Goal: Task Accomplishment & Management: Manage account settings

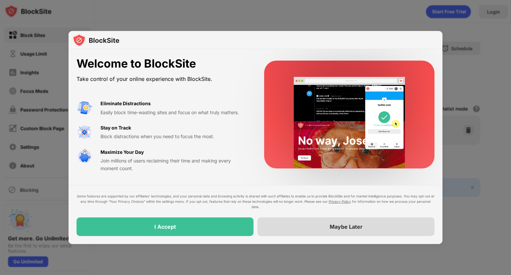
click at [303, 226] on div "Maybe Later" at bounding box center [345, 226] width 177 height 19
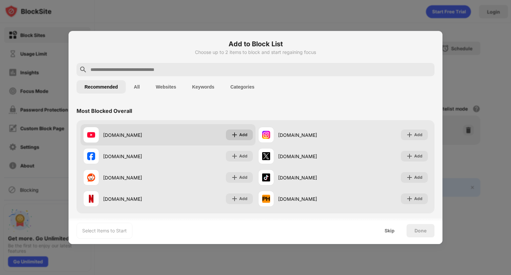
click at [238, 135] on img at bounding box center [234, 134] width 7 height 7
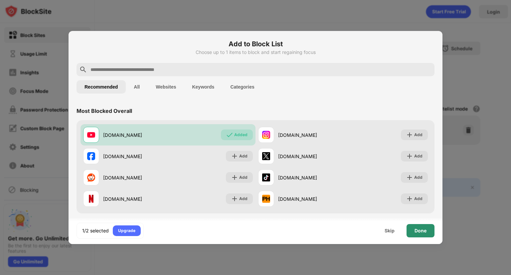
click at [419, 229] on div "Done" at bounding box center [420, 230] width 12 height 5
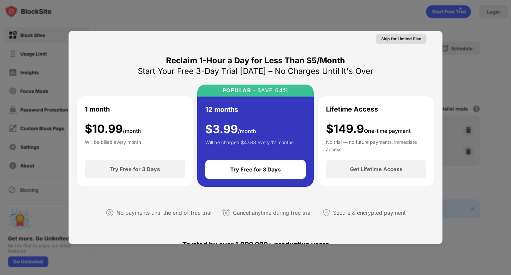
click at [405, 39] on div "Skip for Limited Plan" at bounding box center [401, 39] width 40 height 7
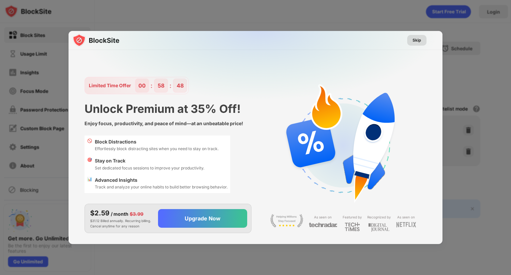
click at [420, 42] on div "Skip" at bounding box center [416, 40] width 9 height 7
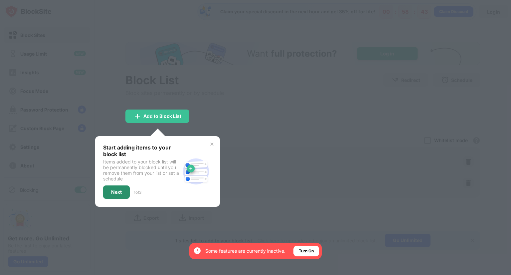
click at [115, 194] on div "Next" at bounding box center [116, 191] width 27 height 13
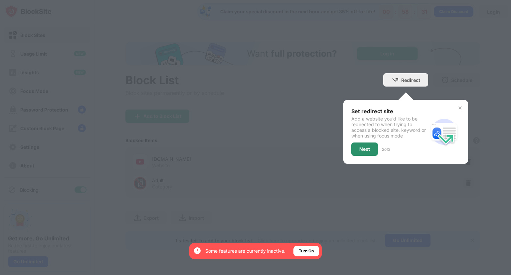
click at [363, 146] on div "Next" at bounding box center [364, 148] width 11 height 5
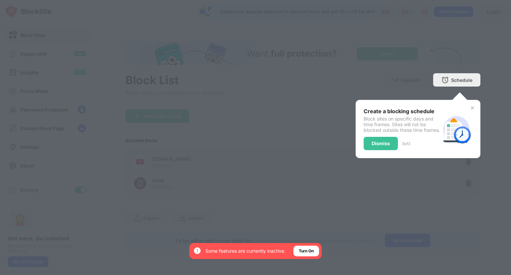
click at [380, 146] on div "Dismiss" at bounding box center [381, 143] width 18 height 5
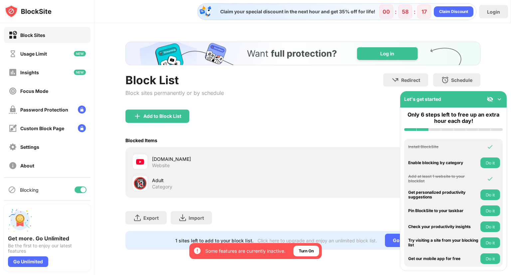
click at [502, 97] on img at bounding box center [499, 99] width 7 height 7
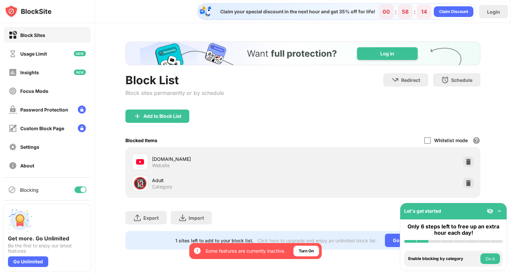
click at [489, 212] on img at bounding box center [490, 211] width 7 height 7
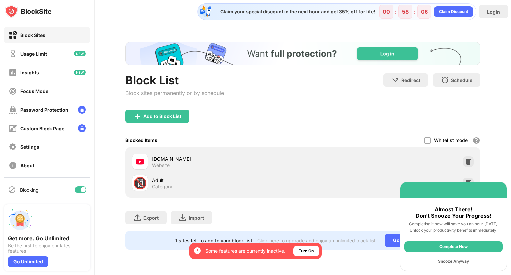
click at [459, 246] on div "Complete Now" at bounding box center [453, 246] width 98 height 11
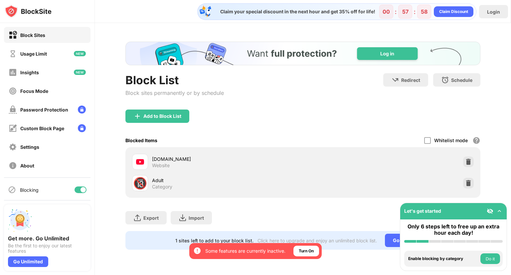
click at [491, 211] on img at bounding box center [490, 211] width 7 height 7
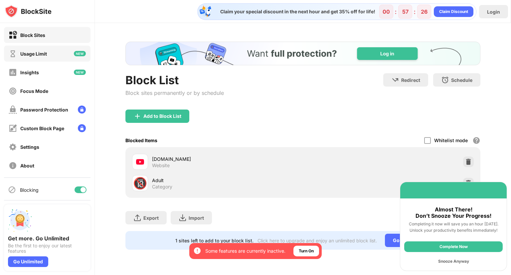
click at [64, 52] on div "Usage Limit" at bounding box center [47, 54] width 86 height 16
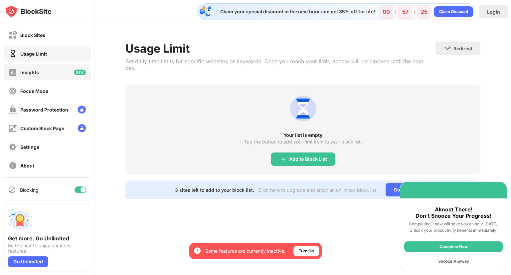
click at [59, 71] on div "Insights" at bounding box center [47, 72] width 86 height 16
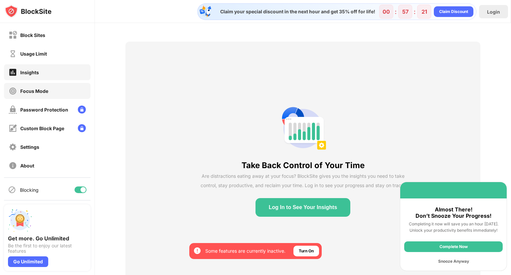
click at [58, 90] on div "Focus Mode" at bounding box center [47, 91] width 86 height 16
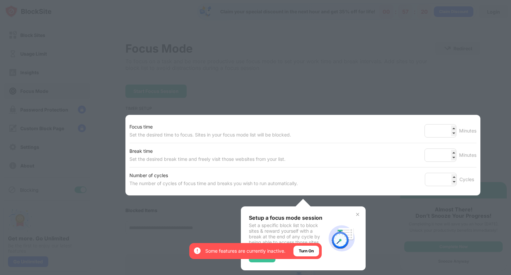
click at [59, 110] on div at bounding box center [255, 137] width 511 height 275
click at [116, 88] on div at bounding box center [255, 137] width 511 height 275
click at [359, 216] on img at bounding box center [357, 214] width 5 height 5
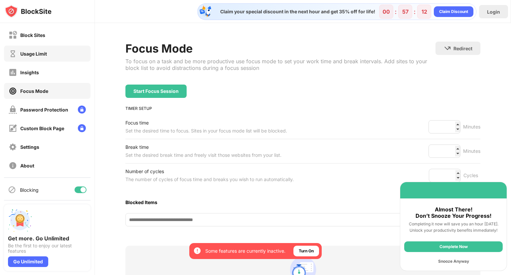
click at [54, 53] on div "Usage Limit" at bounding box center [47, 54] width 86 height 16
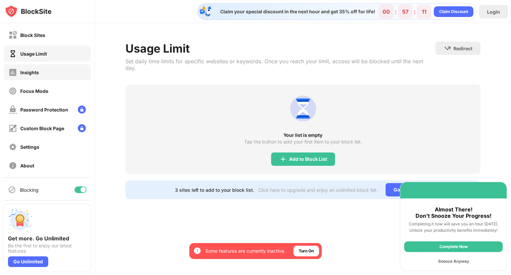
click at [57, 71] on div "Insights" at bounding box center [47, 72] width 86 height 16
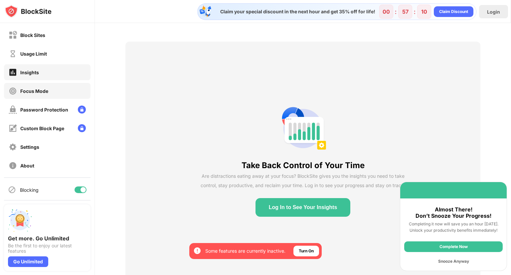
click at [71, 91] on div "Focus Mode" at bounding box center [47, 91] width 86 height 16
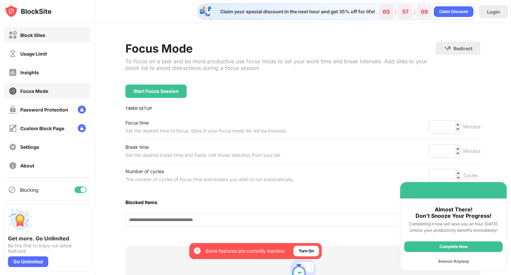
click at [59, 34] on div "Block Sites" at bounding box center [47, 35] width 86 height 16
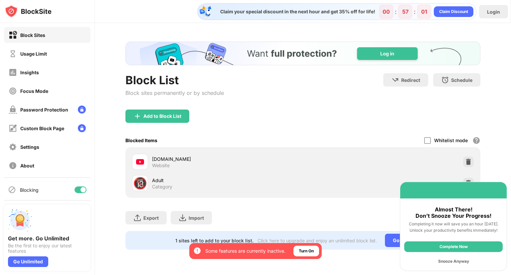
click at [461, 246] on div "Complete Now" at bounding box center [453, 246] width 98 height 11
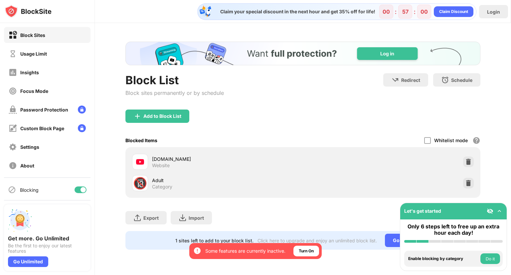
click at [502, 211] on img at bounding box center [499, 211] width 7 height 7
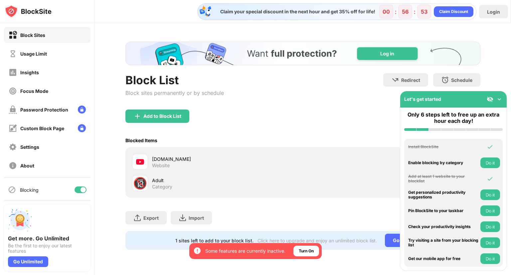
click at [500, 97] on img at bounding box center [499, 99] width 7 height 7
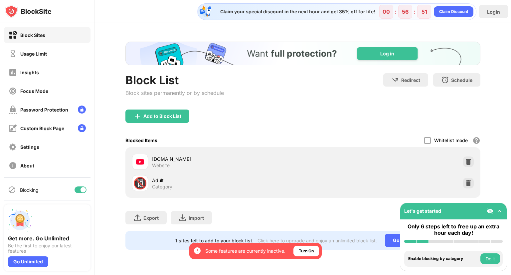
click at [490, 212] on img at bounding box center [490, 211] width 7 height 7
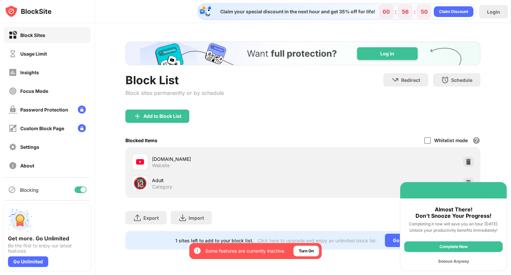
click at [459, 260] on div "Snooze Anyway" at bounding box center [453, 261] width 98 height 11
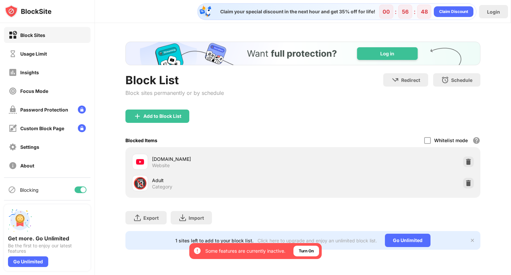
click at [362, 129] on div "Add to Block List" at bounding box center [302, 121] width 355 height 24
click at [472, 240] on img at bounding box center [472, 239] width 5 height 5
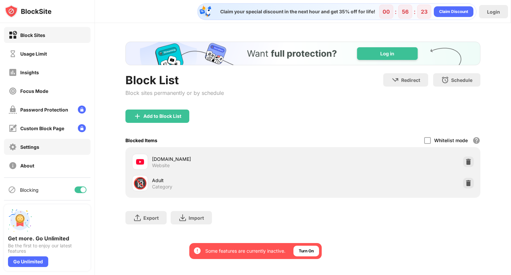
scroll to position [17, 0]
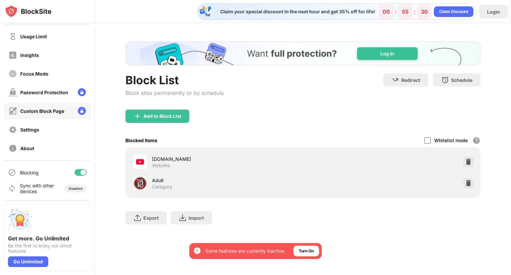
click at [52, 113] on div "Custom Block Page" at bounding box center [37, 111] width 56 height 8
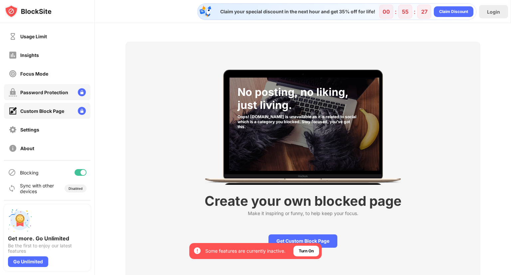
click at [54, 93] on div "Password Protection" at bounding box center [44, 92] width 48 height 6
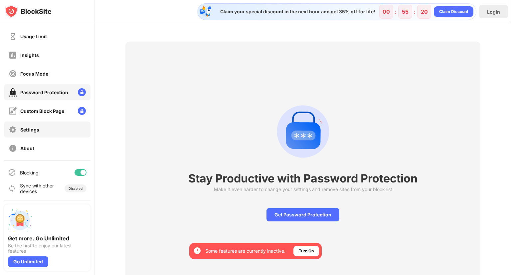
click at [46, 121] on div "Settings" at bounding box center [47, 129] width 86 height 16
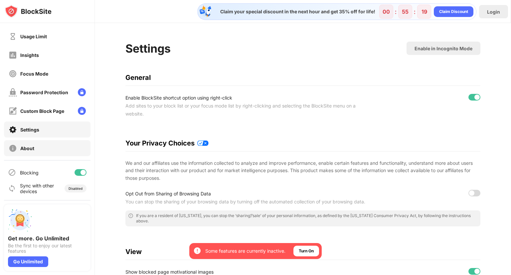
click at [46, 148] on div "About" at bounding box center [47, 148] width 86 height 16
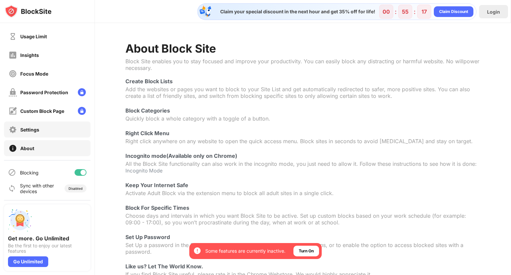
click at [51, 133] on div "Settings" at bounding box center [47, 129] width 86 height 16
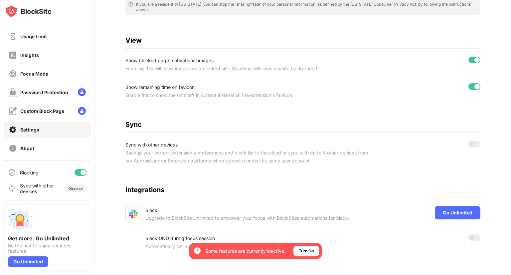
scroll to position [216, 0]
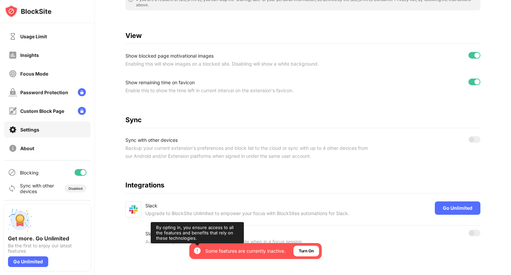
click at [196, 252] on img at bounding box center [197, 250] width 8 height 8
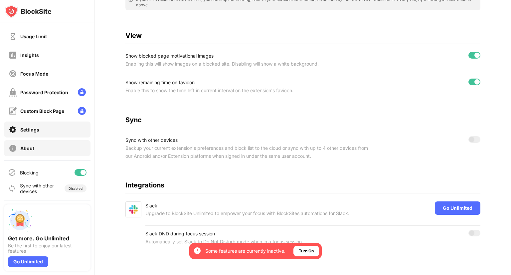
click at [54, 144] on div "About" at bounding box center [47, 148] width 86 height 16
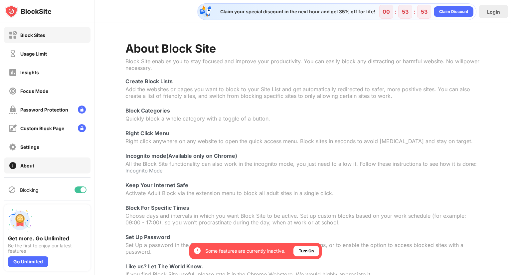
click at [45, 35] on div "Block Sites" at bounding box center [32, 35] width 25 height 6
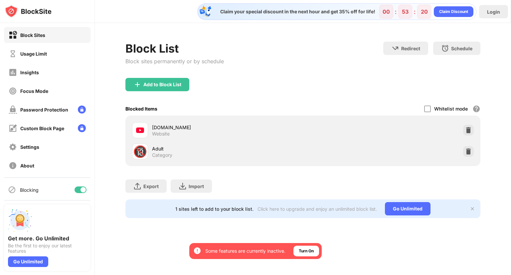
click at [473, 208] on img at bounding box center [472, 208] width 5 height 5
